Goal: Communication & Community: Connect with others

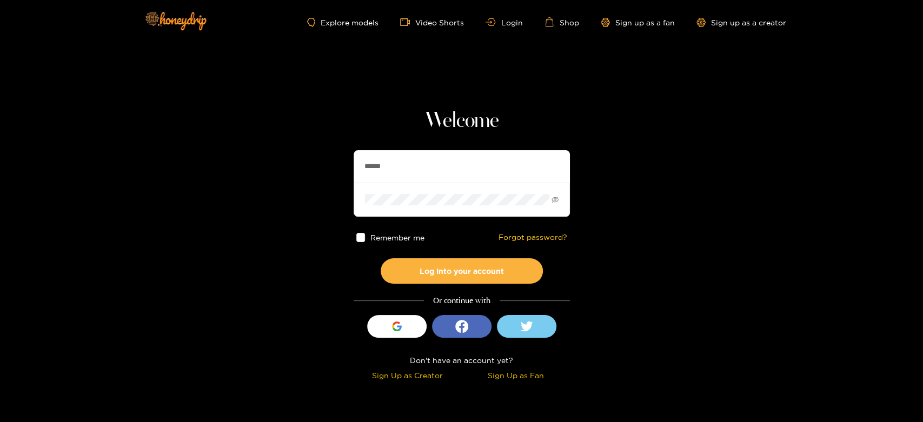
drag, startPoint x: 398, startPoint y: 160, endPoint x: 338, endPoint y: 168, distance: 60.6
click at [338, 168] on section "Welcome ****** Remember me Forgot password? Log into your account Or continue w…" at bounding box center [461, 192] width 923 height 385
paste input "******"
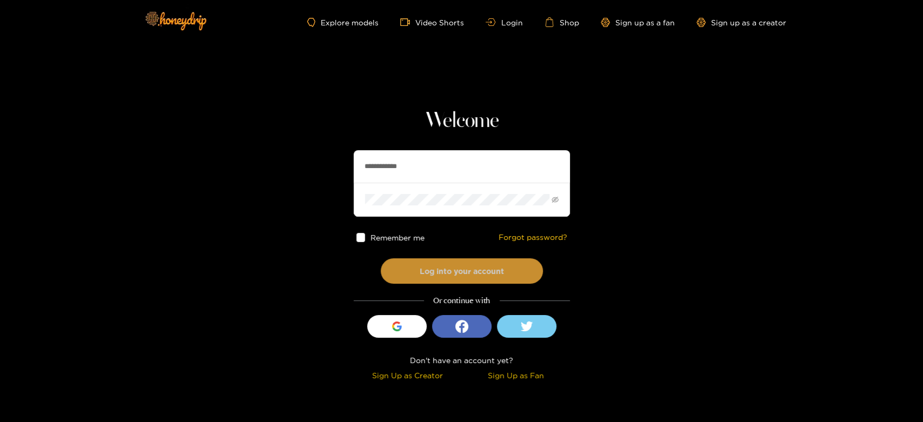
type input "**********"
click at [407, 274] on button "Log into your account" at bounding box center [462, 271] width 162 height 25
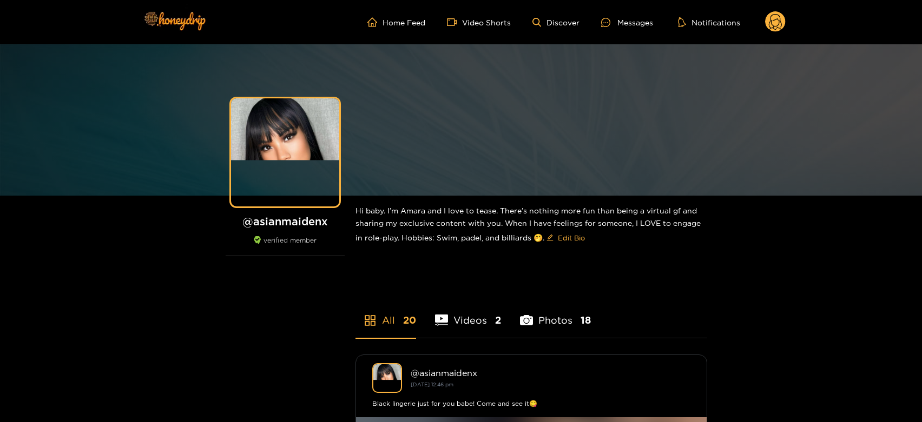
click at [621, 28] on div "Messages" at bounding box center [627, 22] width 52 height 12
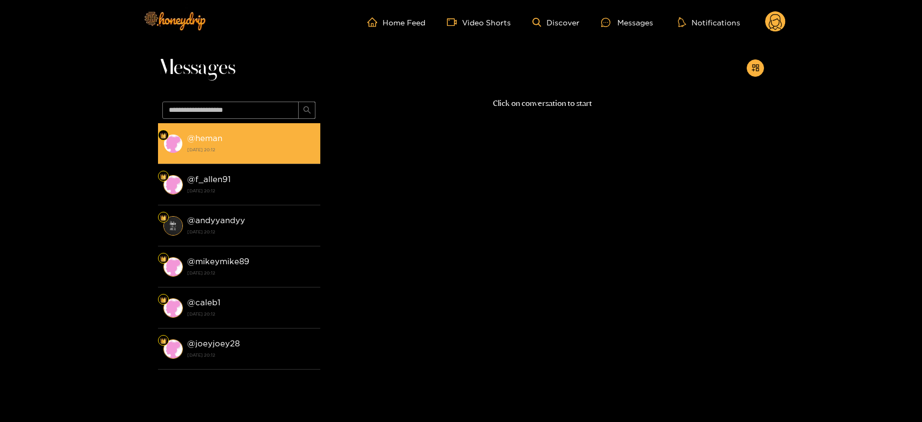
click at [292, 138] on div "@ heman [DATE] 20:12" at bounding box center [251, 143] width 128 height 24
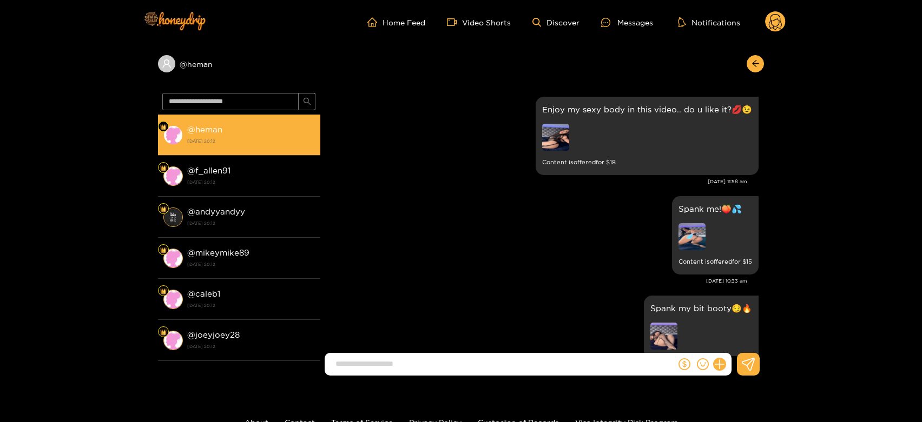
scroll to position [2241, 0]
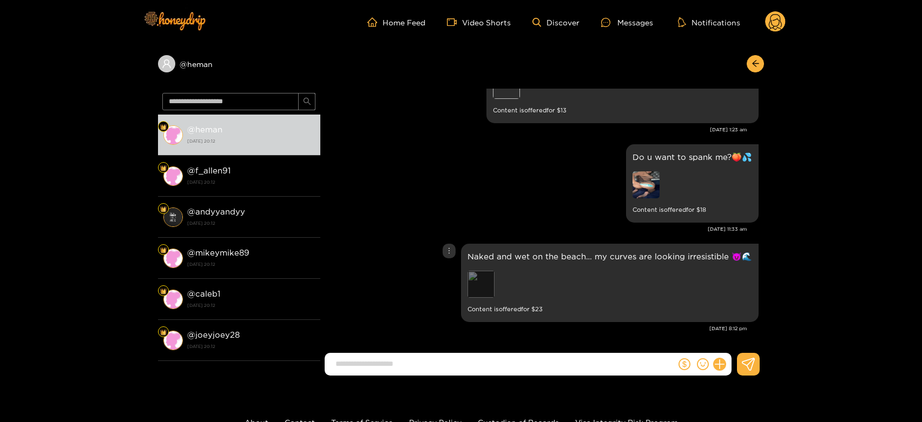
click at [486, 276] on div "Preview" at bounding box center [480, 284] width 27 height 27
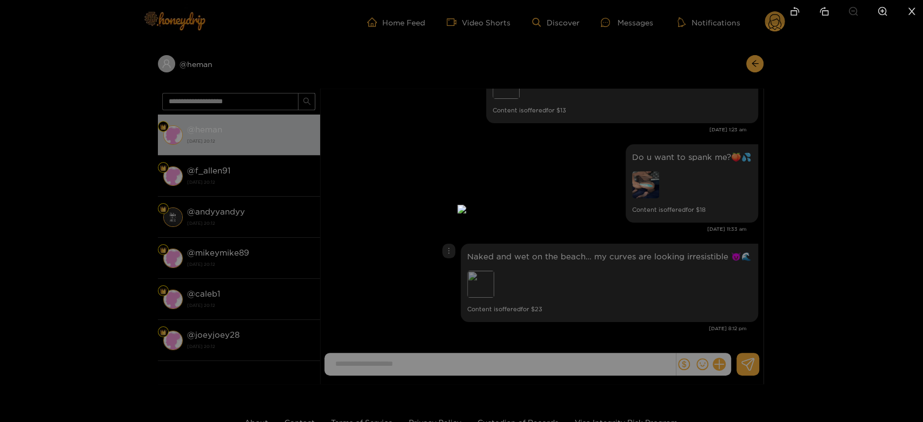
click at [697, 246] on div at bounding box center [461, 211] width 923 height 422
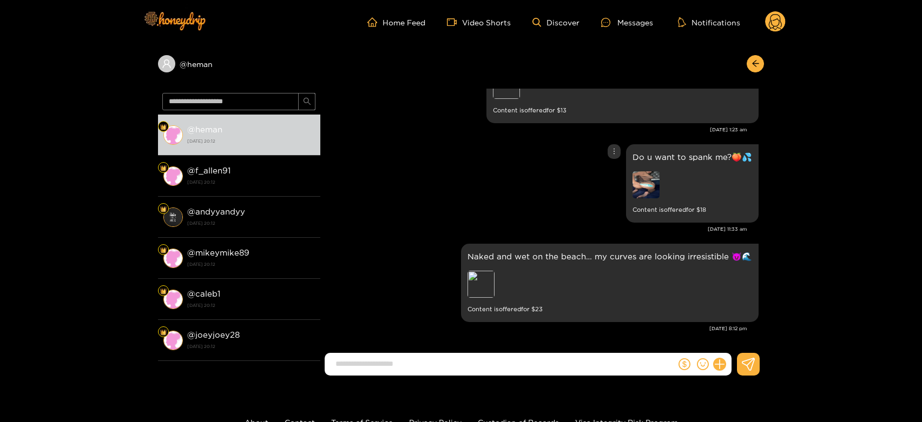
click at [644, 181] on img at bounding box center [645, 184] width 27 height 27
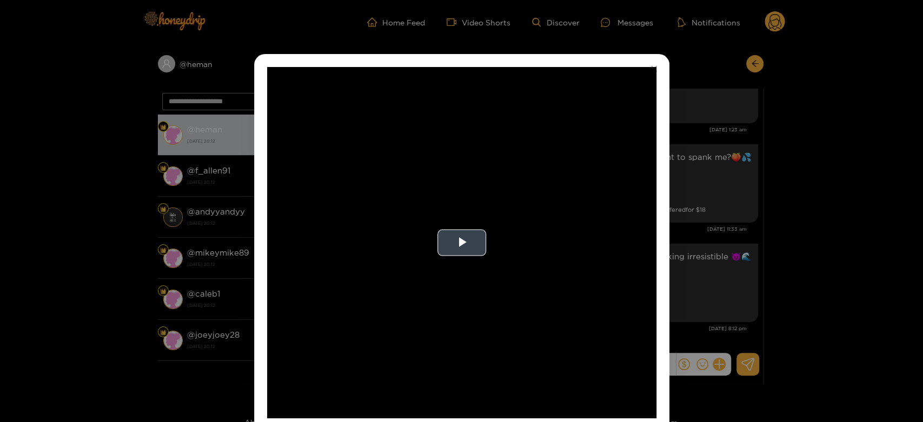
click at [599, 221] on video "Video Player" at bounding box center [461, 243] width 389 height 352
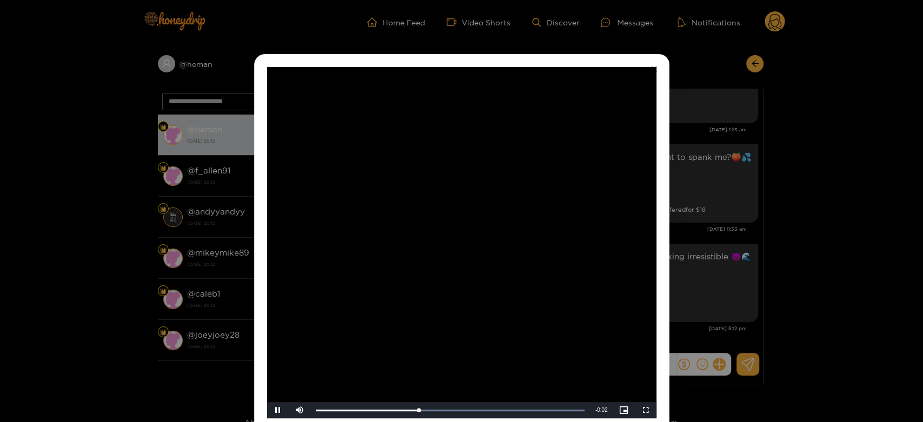
click at [599, 221] on video "Video Player" at bounding box center [461, 243] width 389 height 352
click at [757, 231] on div "**********" at bounding box center [461, 211] width 923 height 422
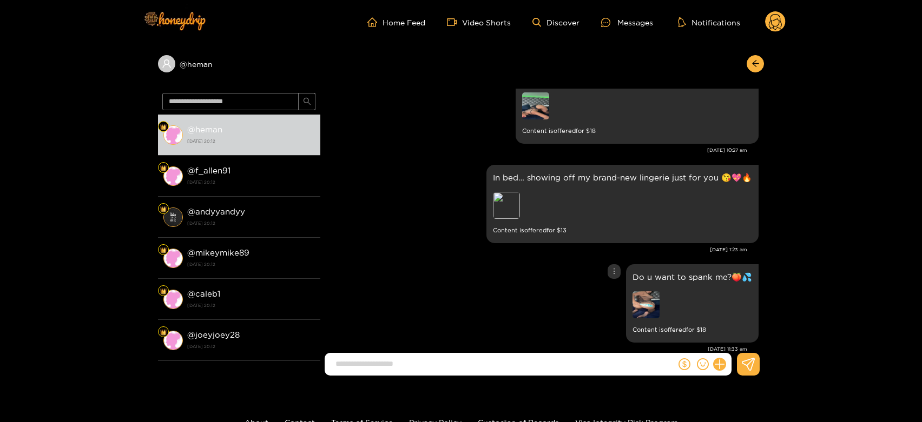
scroll to position [2061, 0]
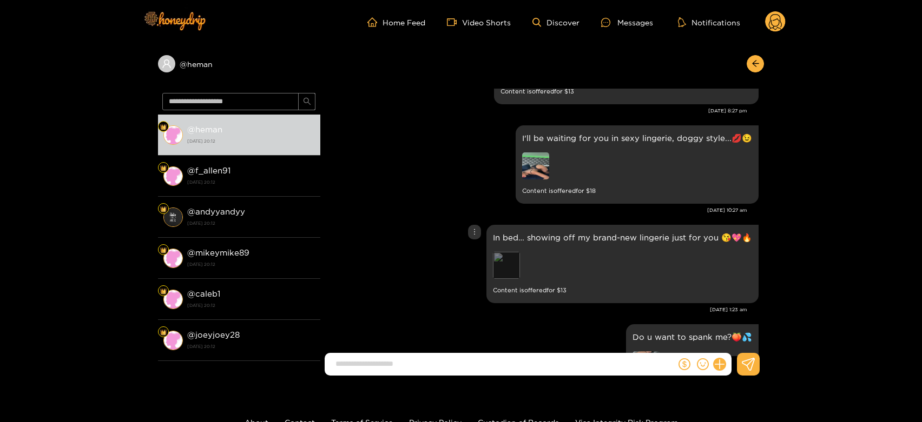
click at [510, 263] on div "Preview" at bounding box center [506, 265] width 27 height 27
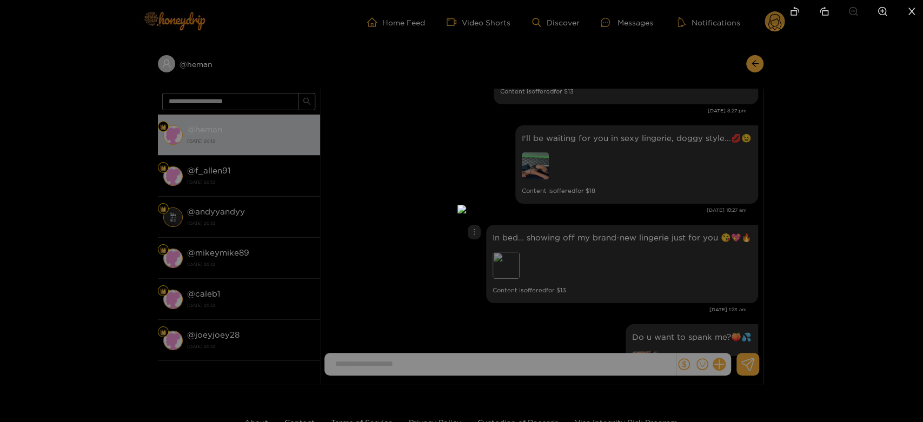
click at [857, 221] on div at bounding box center [461, 211] width 923 height 422
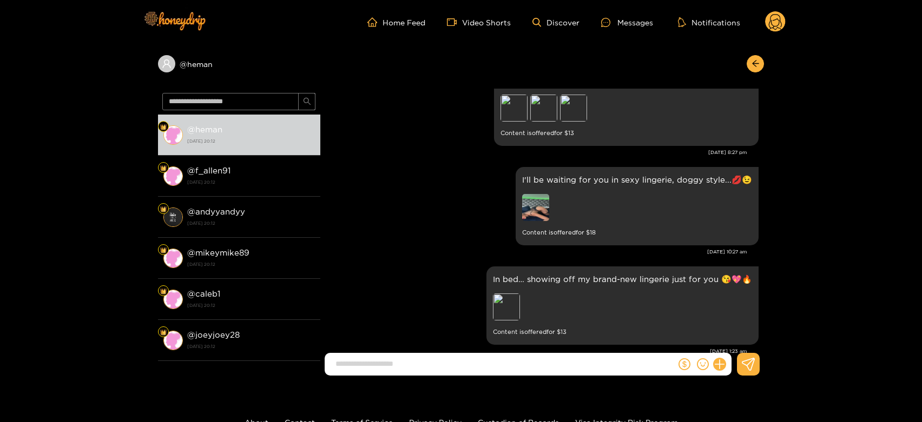
scroll to position [2001, 0]
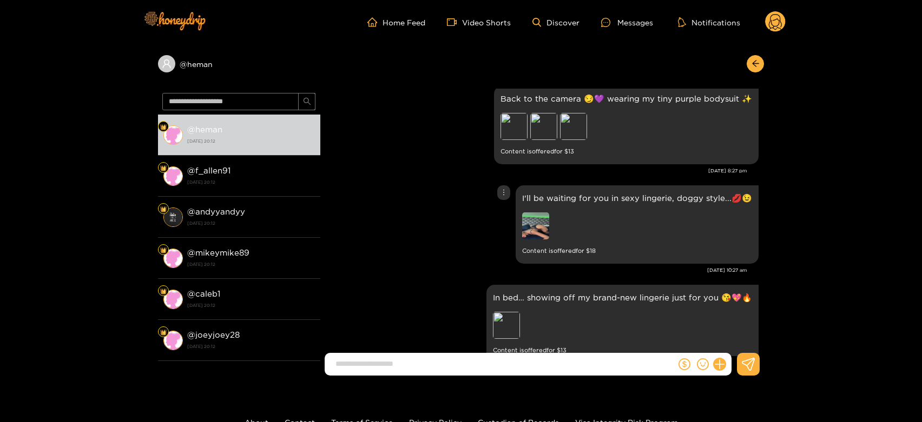
click at [544, 220] on img at bounding box center [535, 226] width 27 height 27
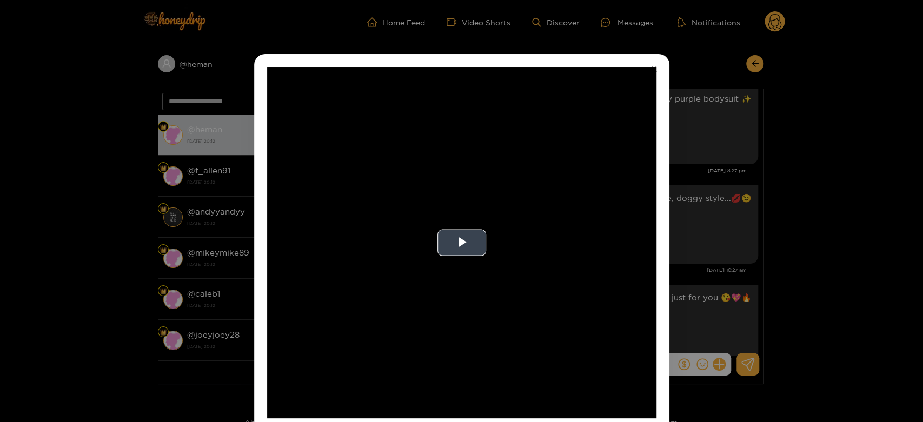
click at [495, 227] on video "Video Player" at bounding box center [461, 243] width 389 height 352
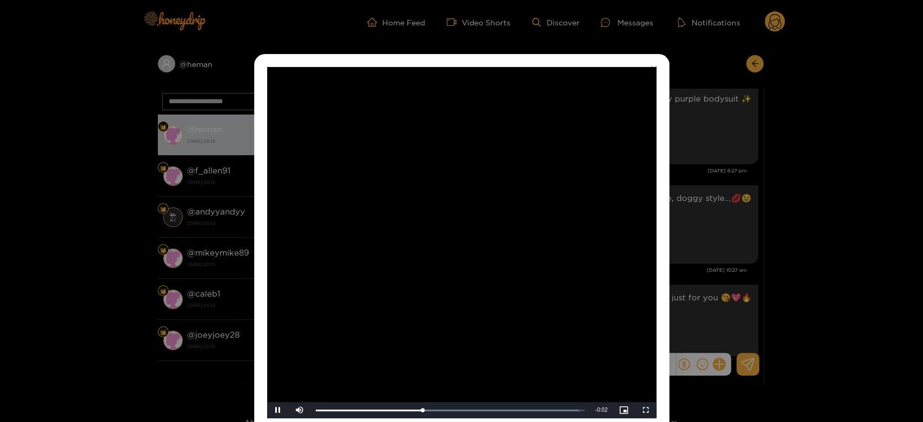
click at [495, 227] on video "Video Player" at bounding box center [461, 243] width 389 height 352
click at [718, 250] on div "**********" at bounding box center [461, 211] width 923 height 422
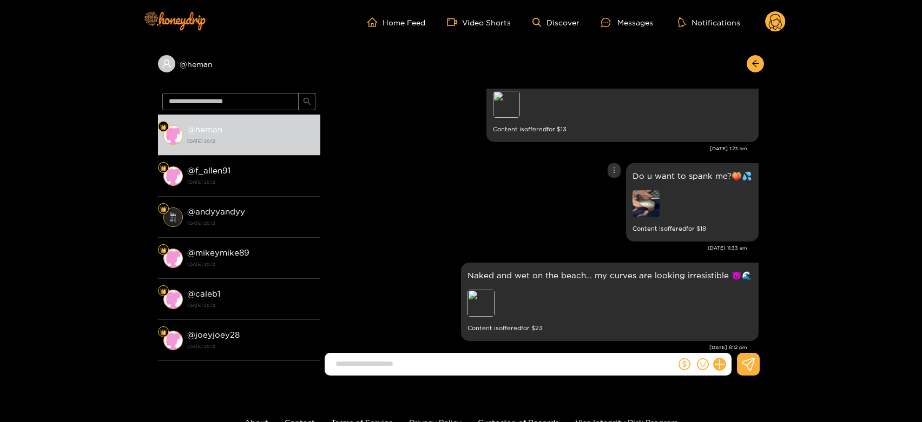
scroll to position [2241, 0]
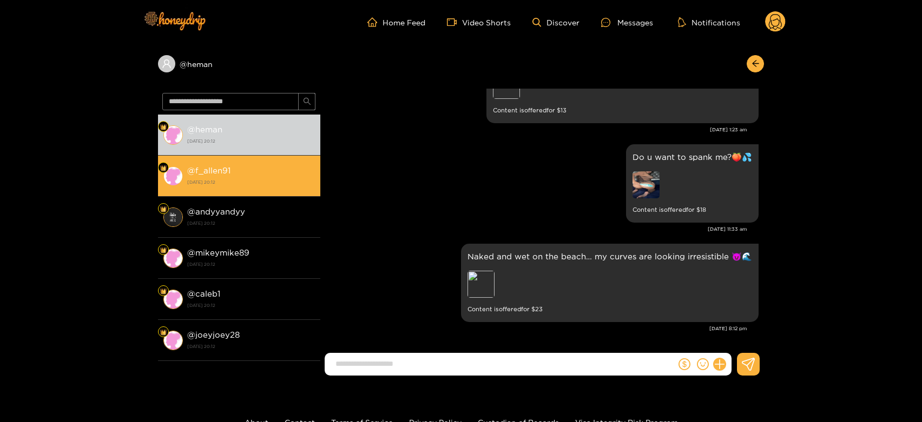
click at [230, 172] on div "@ f_allen91 [DATE] 20:12" at bounding box center [251, 176] width 128 height 24
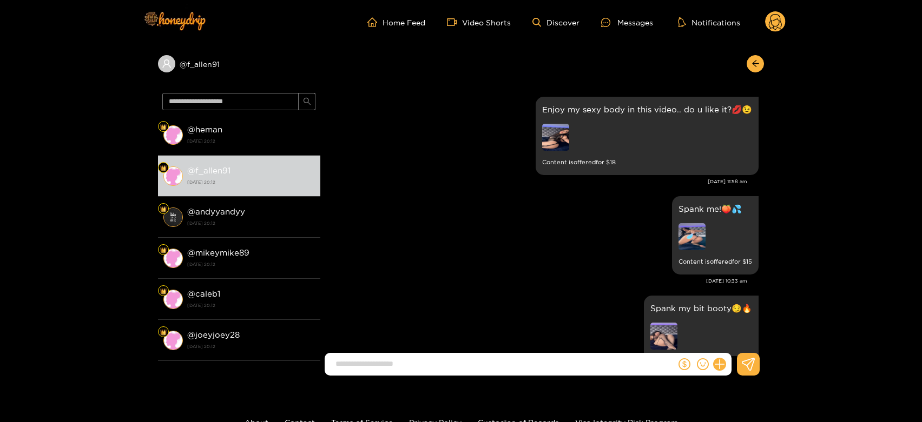
scroll to position [2241, 0]
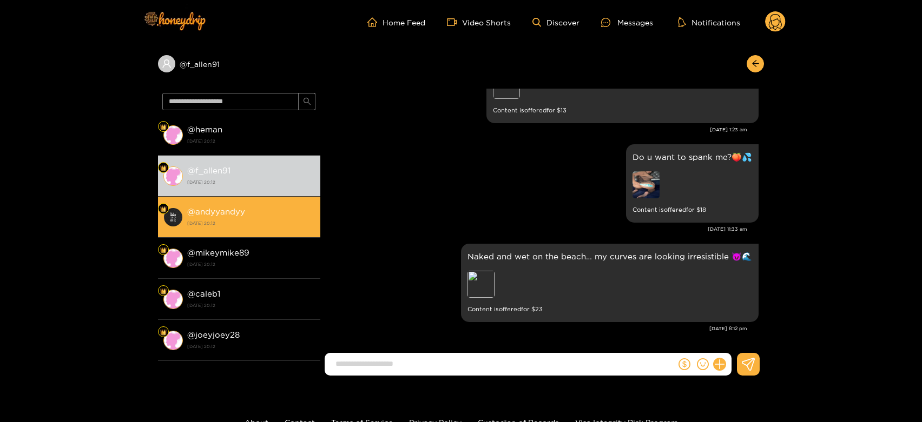
click at [168, 198] on li "@ andyyandyy [DATE] 20:12" at bounding box center [239, 217] width 162 height 41
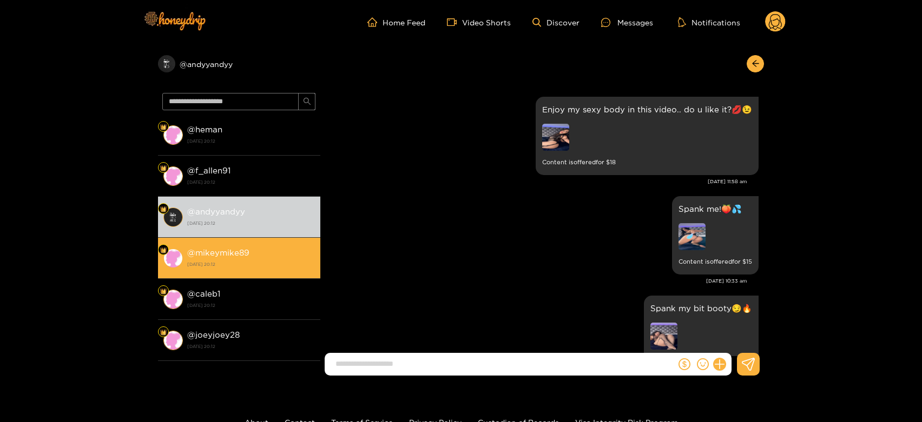
scroll to position [2241, 0]
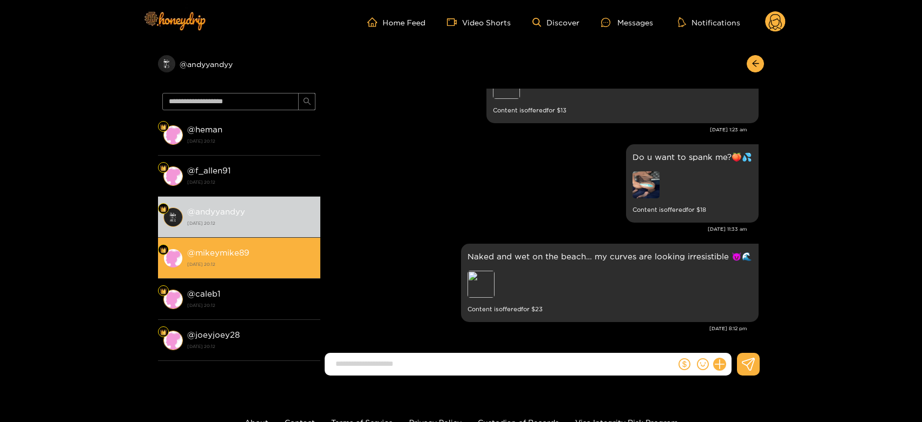
click at [295, 263] on strong "[DATE] 20:12" at bounding box center [251, 265] width 128 height 10
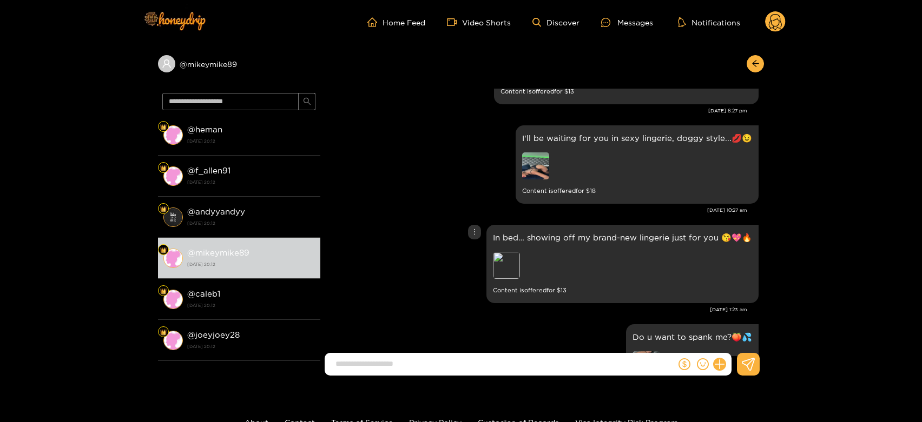
scroll to position [1953, 0]
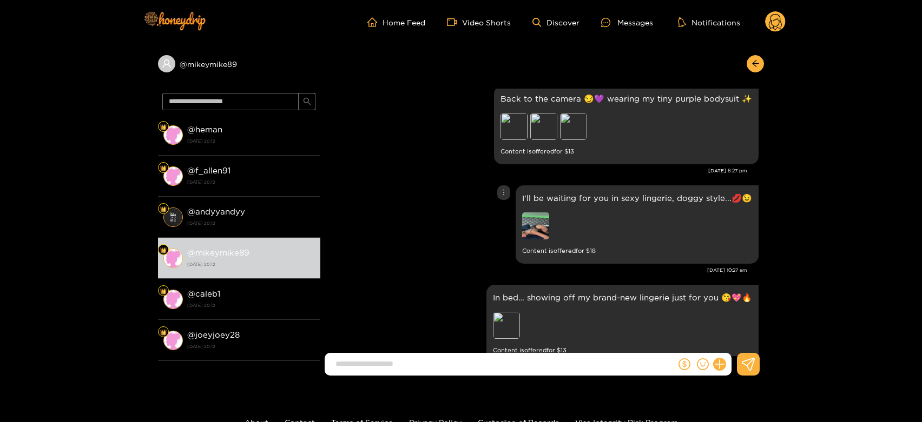
click at [540, 223] on img at bounding box center [535, 226] width 27 height 27
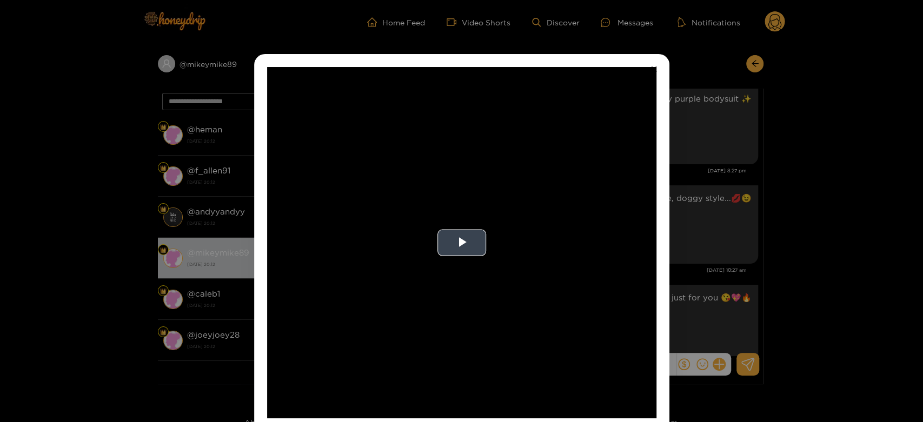
click at [542, 223] on video "Video Player" at bounding box center [461, 243] width 389 height 352
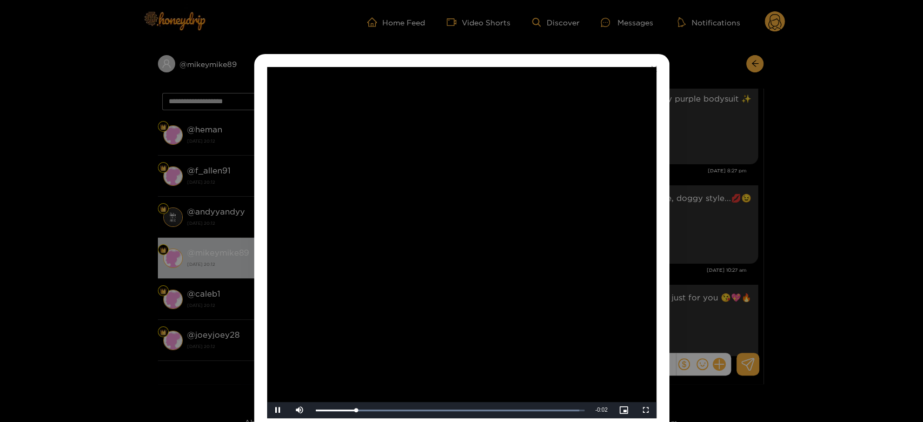
click at [542, 223] on video "Video Player" at bounding box center [461, 243] width 389 height 352
click at [674, 213] on div "**********" at bounding box center [461, 211] width 923 height 422
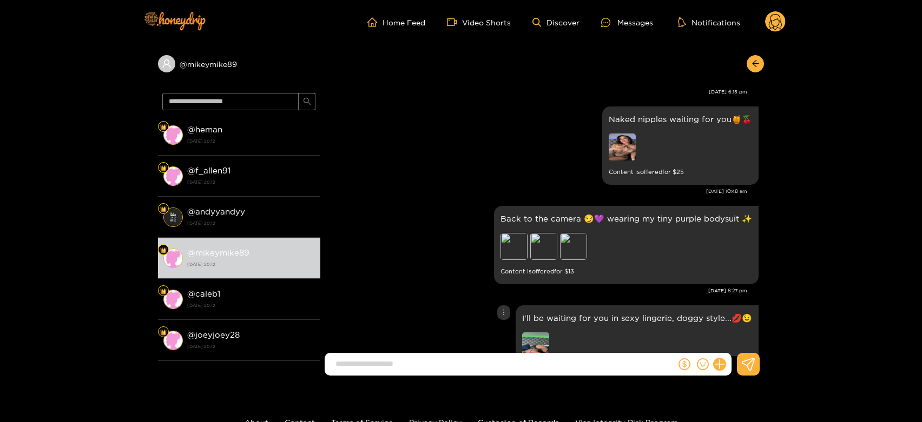
scroll to position [1713, 0]
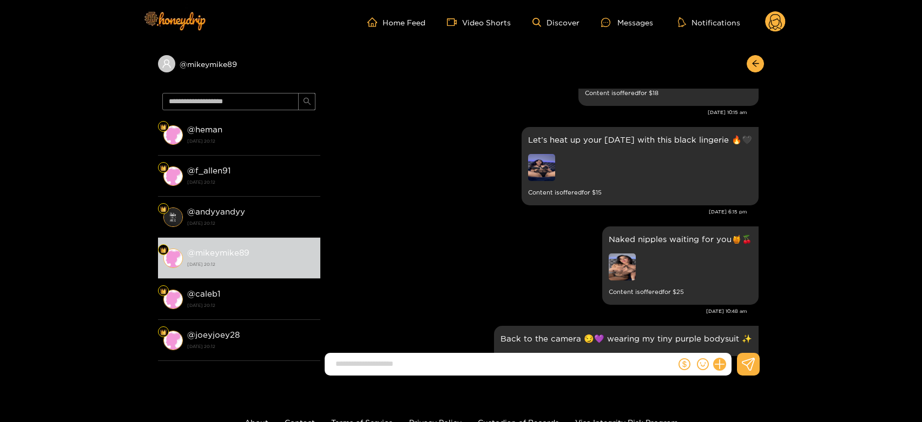
click at [777, 17] on circle at bounding box center [775, 21] width 21 height 21
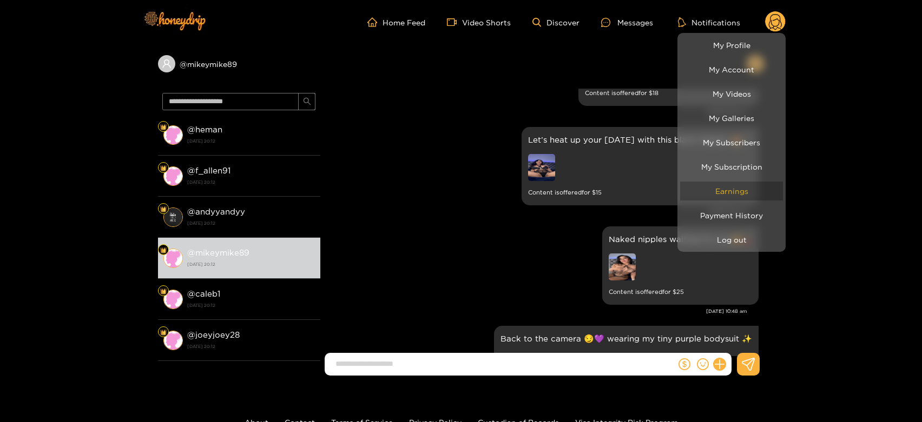
click at [742, 197] on link "Earnings" at bounding box center [731, 191] width 103 height 19
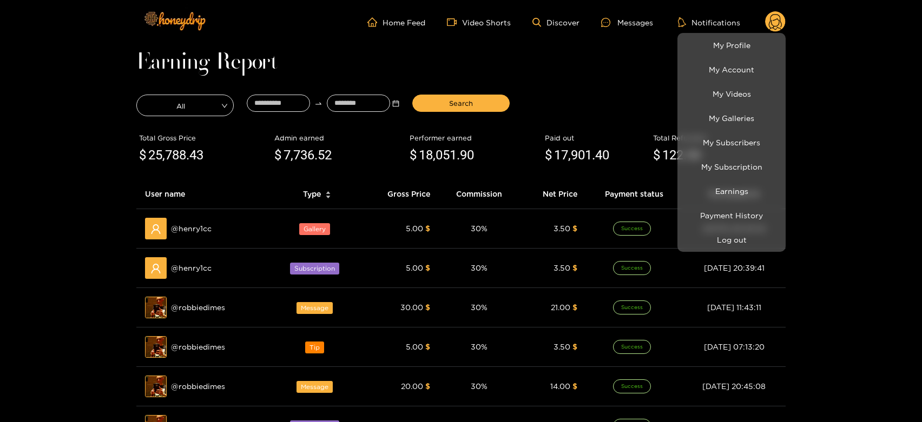
click at [196, 216] on div at bounding box center [461, 211] width 922 height 422
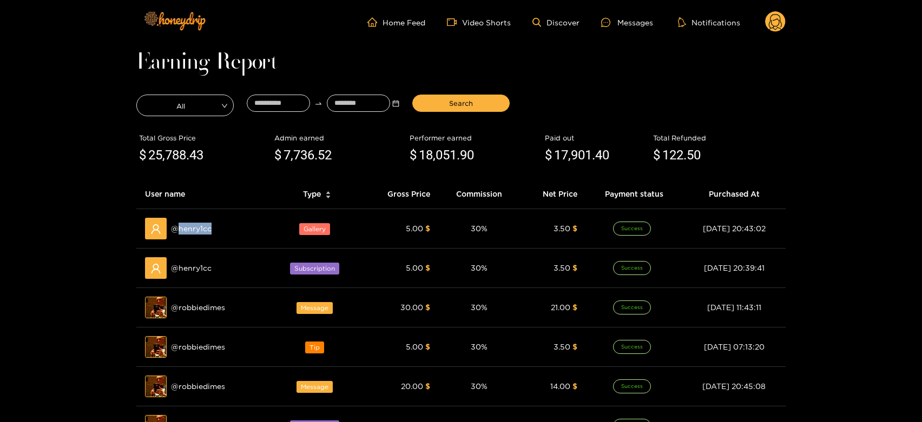
click at [196, 216] on td "@ henry1cc" at bounding box center [203, 228] width 135 height 39
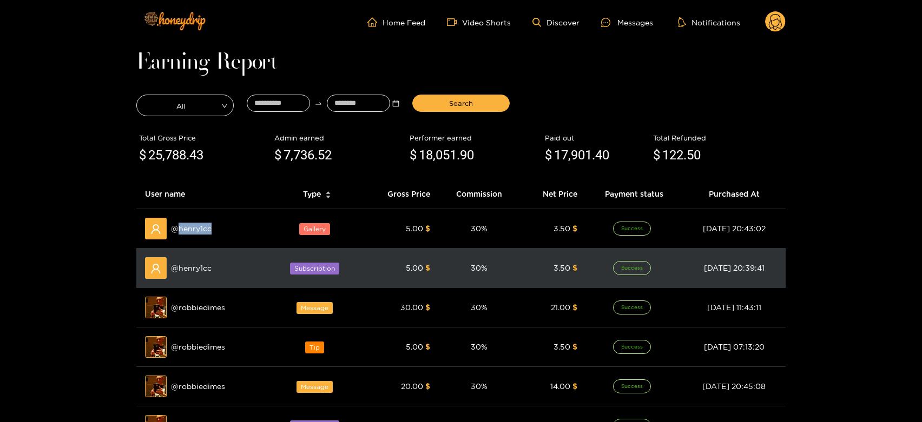
copy span "henry1cc"
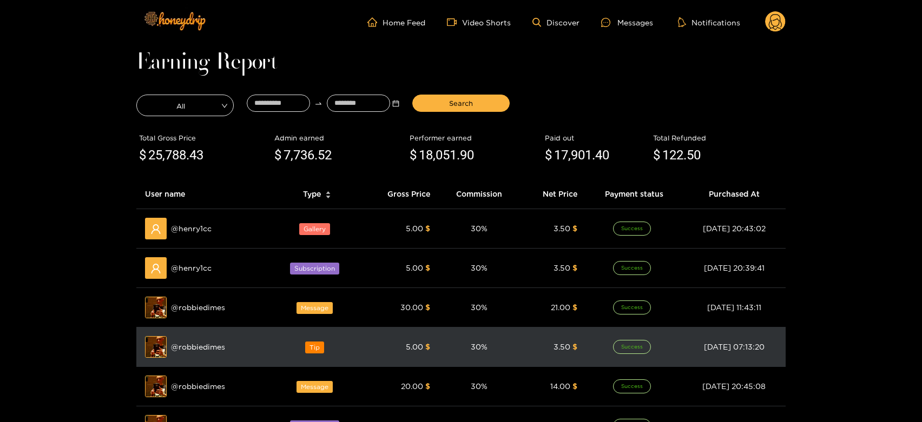
click at [189, 333] on td "Preview @ robbiedimes" at bounding box center [203, 347] width 135 height 39
copy span "robbiedimes"
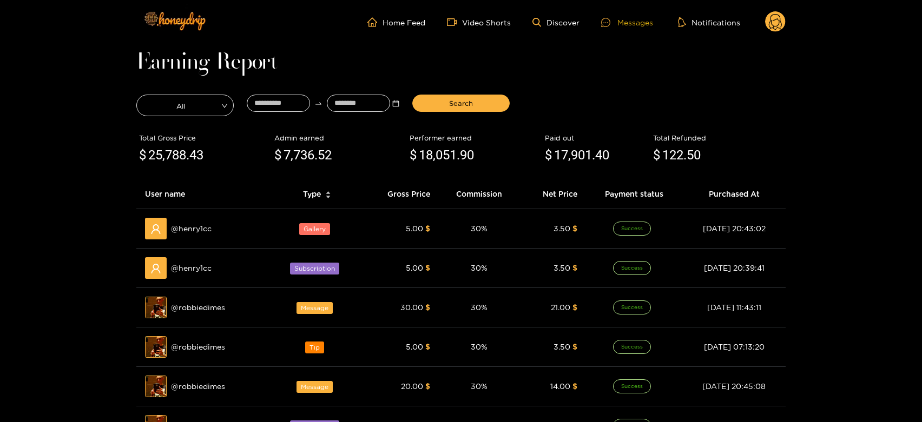
click at [634, 24] on div "Messages" at bounding box center [627, 22] width 52 height 12
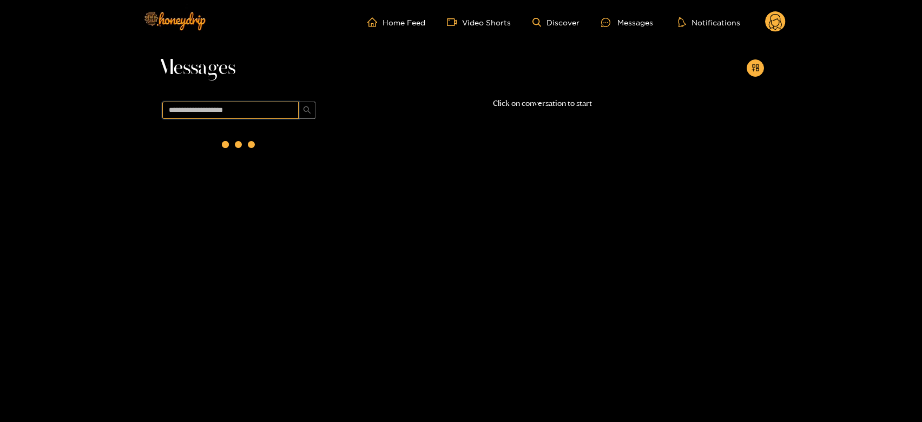
click at [270, 111] on input "text" at bounding box center [230, 110] width 136 height 17
paste input "**********"
click at [264, 138] on div "@ robbiedimes [DATE] 20:12" at bounding box center [251, 143] width 128 height 24
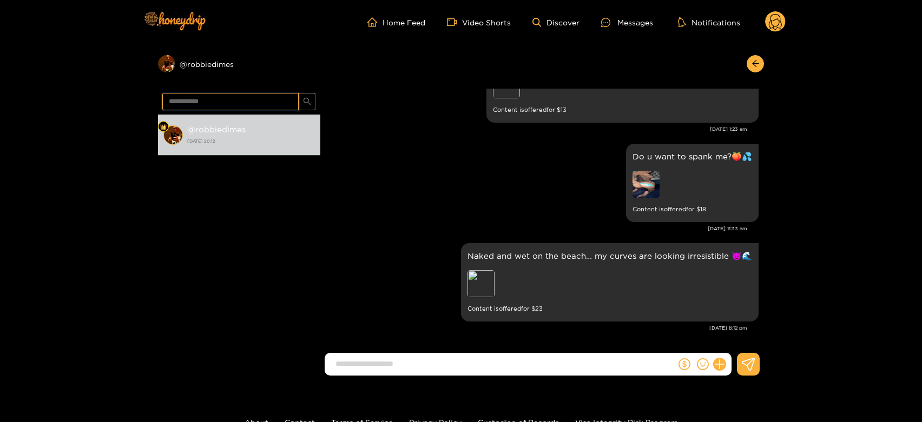
click at [221, 104] on input "**********" at bounding box center [230, 101] width 136 height 17
paste input "text"
type input "********"
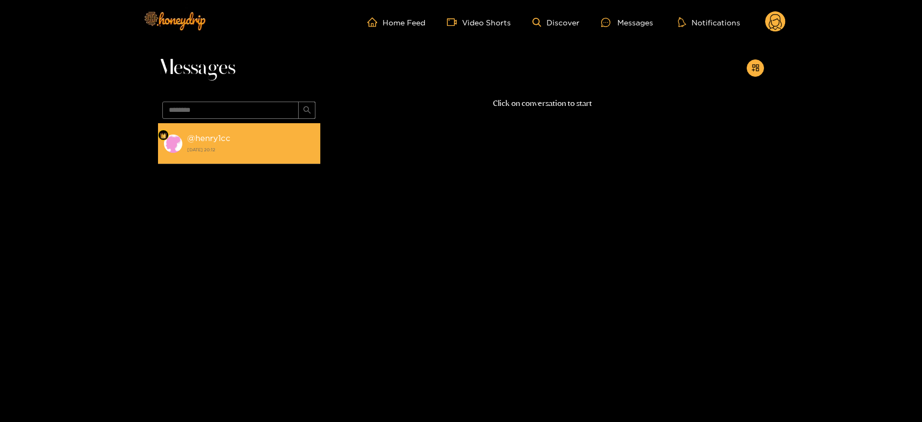
click at [209, 161] on li "@ henry1cc [DATE] 20:12" at bounding box center [239, 143] width 162 height 41
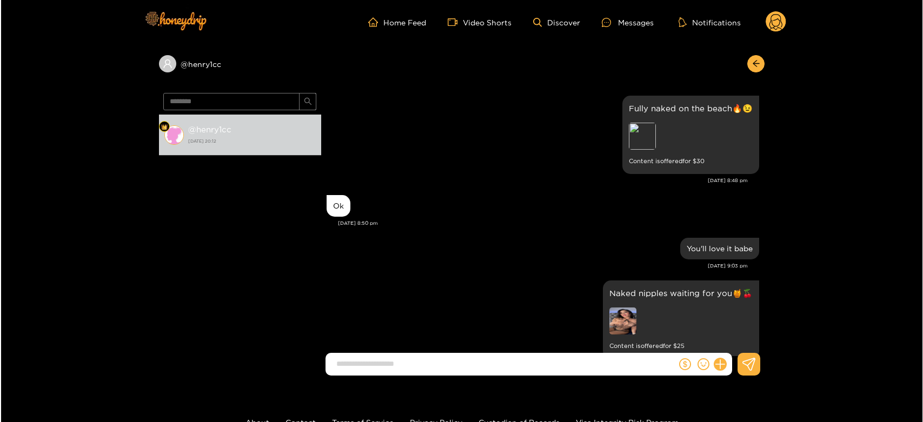
scroll to position [325, 0]
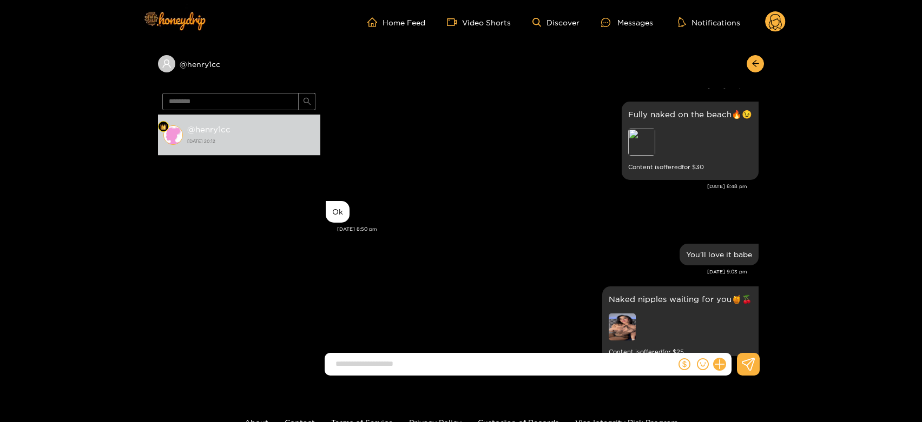
click at [765, 25] on icon at bounding box center [775, 22] width 21 height 22
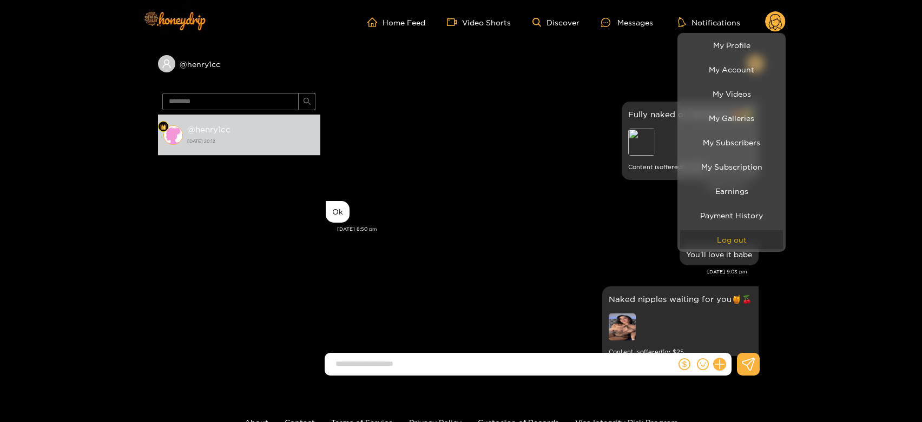
click at [746, 241] on button "Log out" at bounding box center [731, 239] width 103 height 19
